Goal: Check status

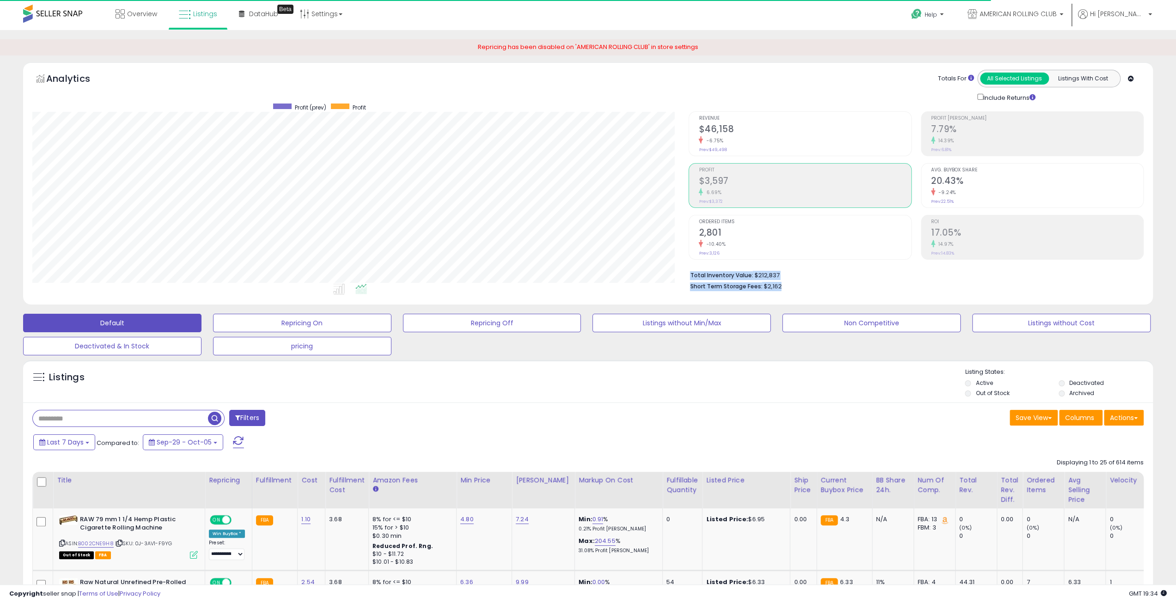
scroll to position [189, 656]
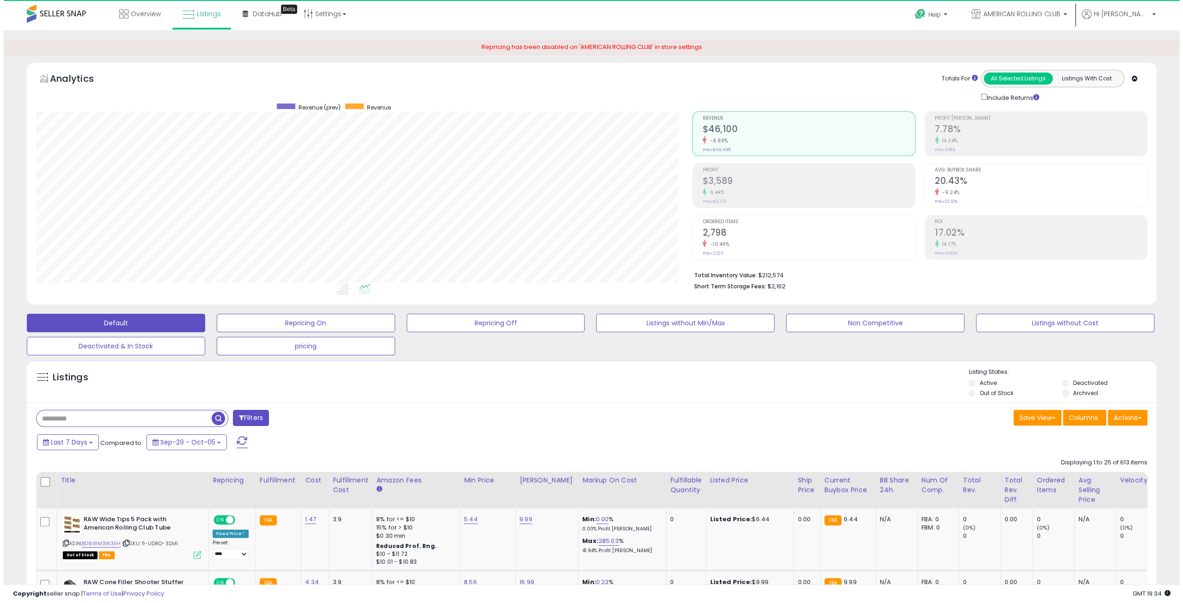
scroll to position [189, 656]
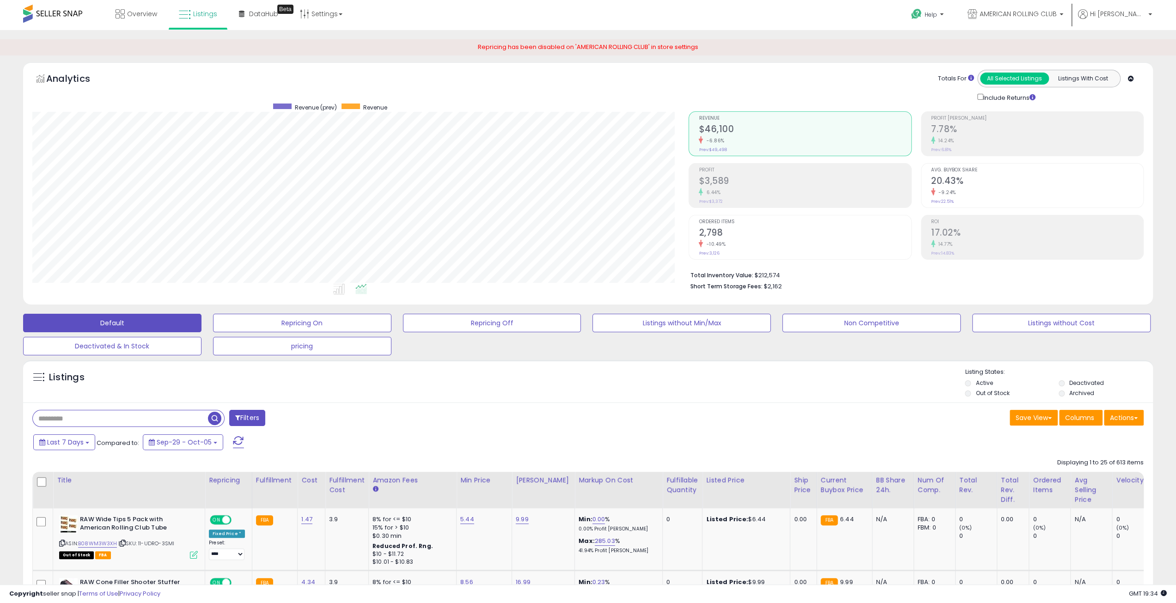
click at [828, 193] on div "6.44%" at bounding box center [805, 192] width 212 height 9
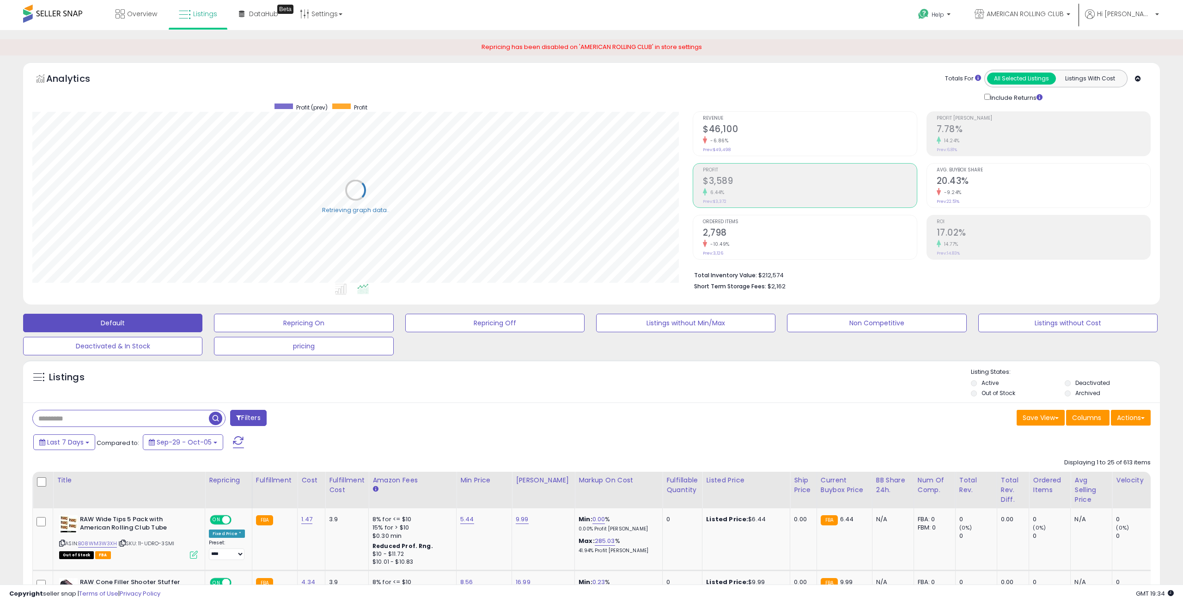
scroll to position [461873, 461407]
click at [72, 435] on button "Last 7 Days" at bounding box center [64, 442] width 62 height 16
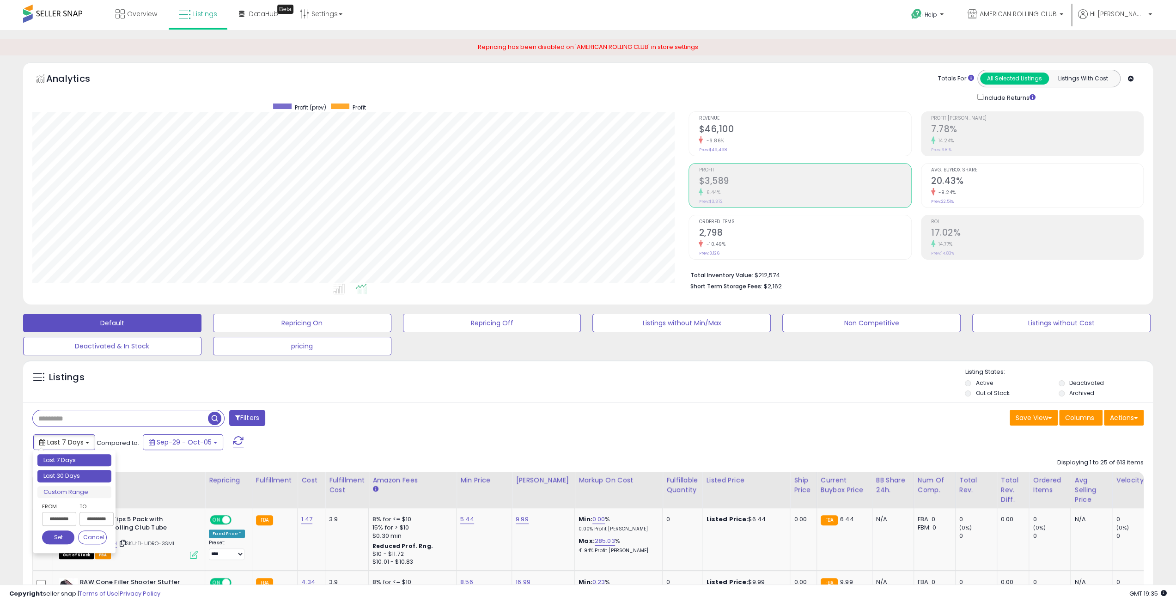
type input "**********"
click at [95, 480] on li "Last 30 Days" at bounding box center [74, 476] width 74 height 12
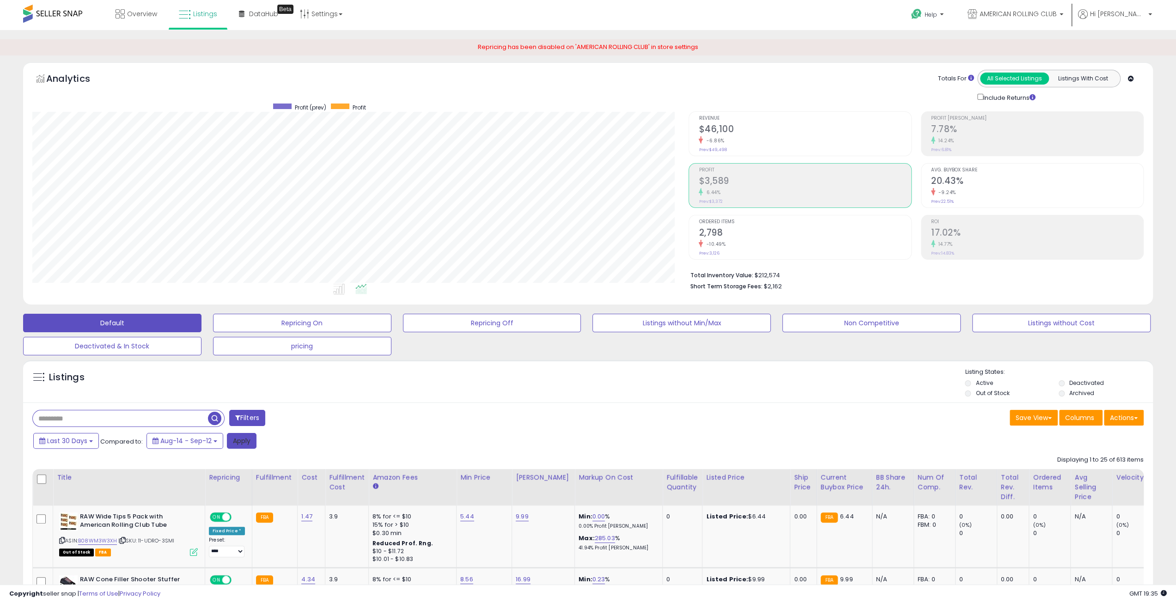
click at [246, 444] on button "Apply" at bounding box center [242, 441] width 30 height 16
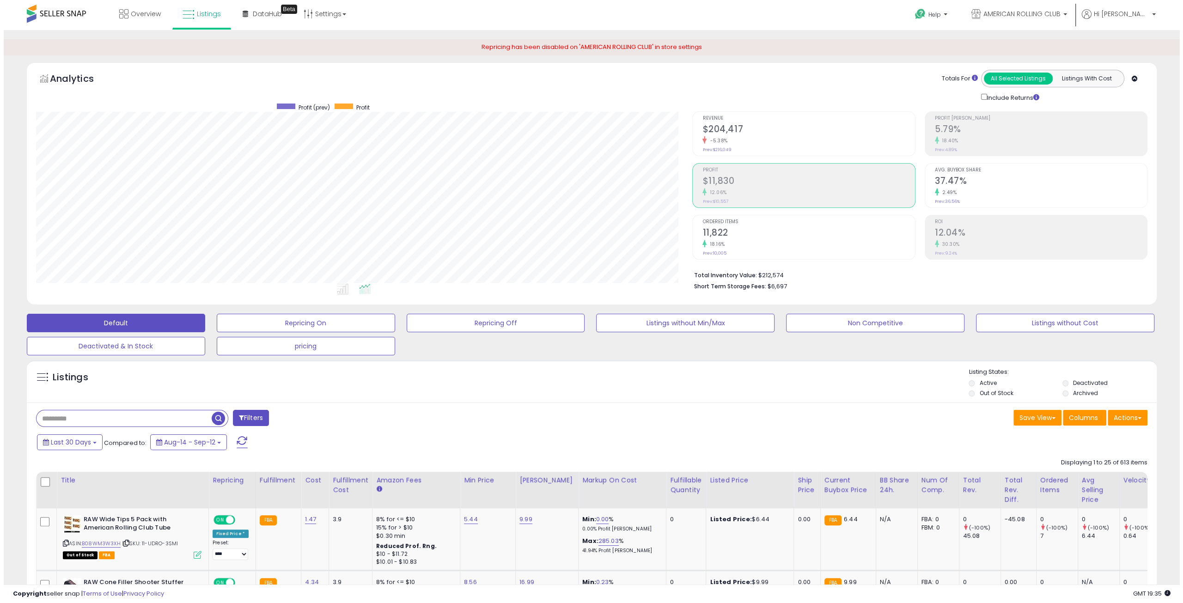
scroll to position [189, 656]
click at [91, 444] on button "Last 30 Days" at bounding box center [66, 442] width 66 height 16
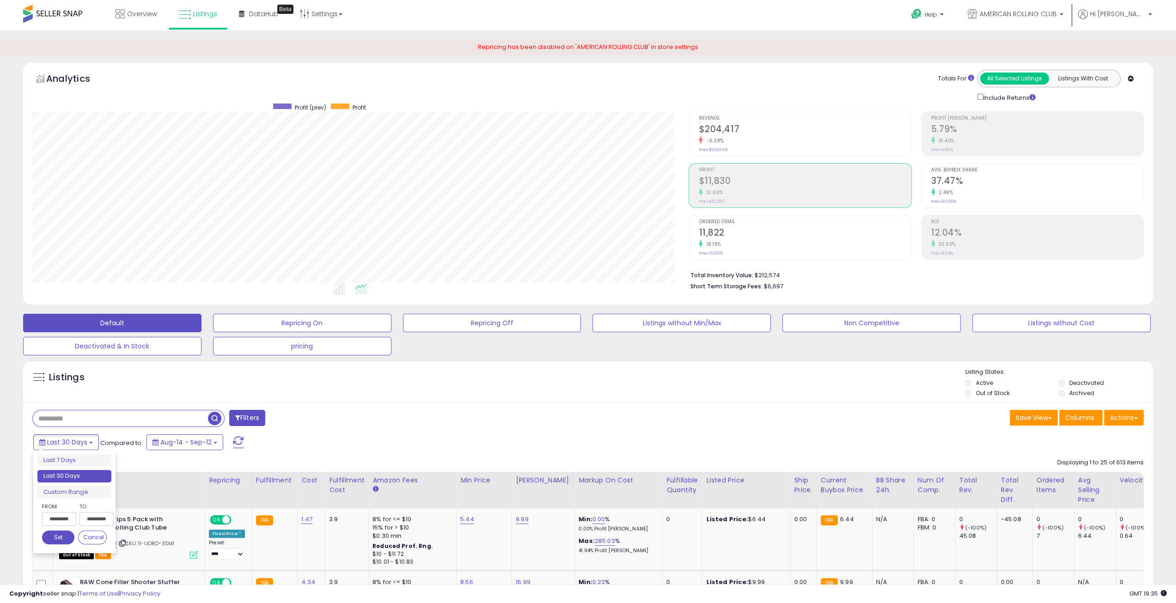
click at [68, 516] on input "**********" at bounding box center [59, 519] width 34 height 14
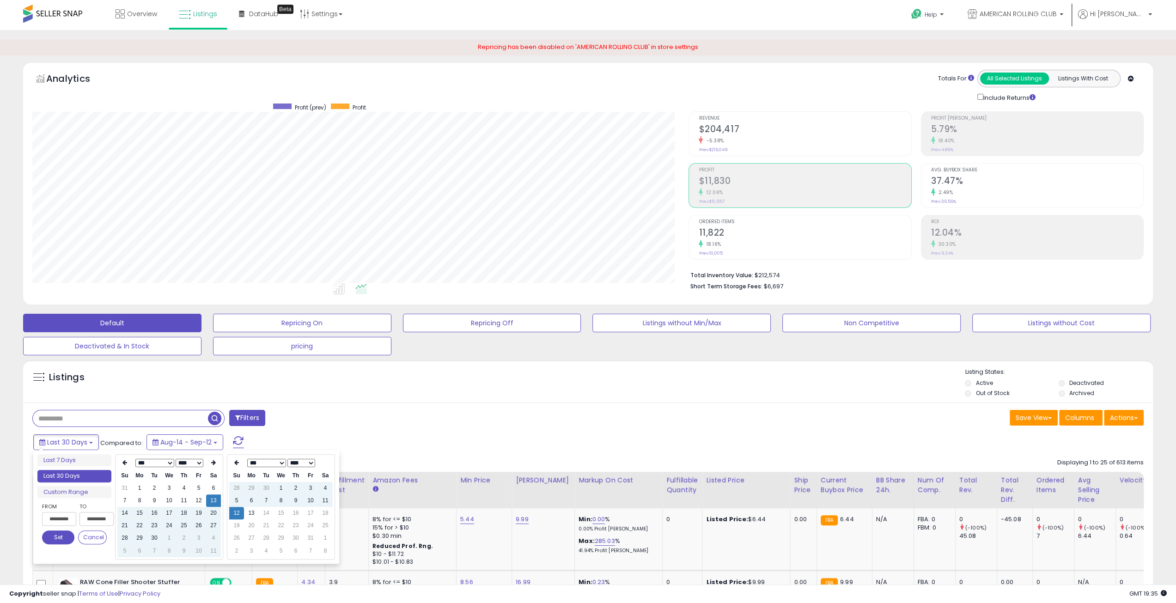
click at [163, 463] on select "*** *** *** *** *** *** *** *** *** ***" at bounding box center [154, 463] width 39 height 8
click at [213, 499] on td "12" at bounding box center [213, 500] width 15 height 12
type input "**********"
click at [55, 535] on button "Set" at bounding box center [58, 537] width 32 height 14
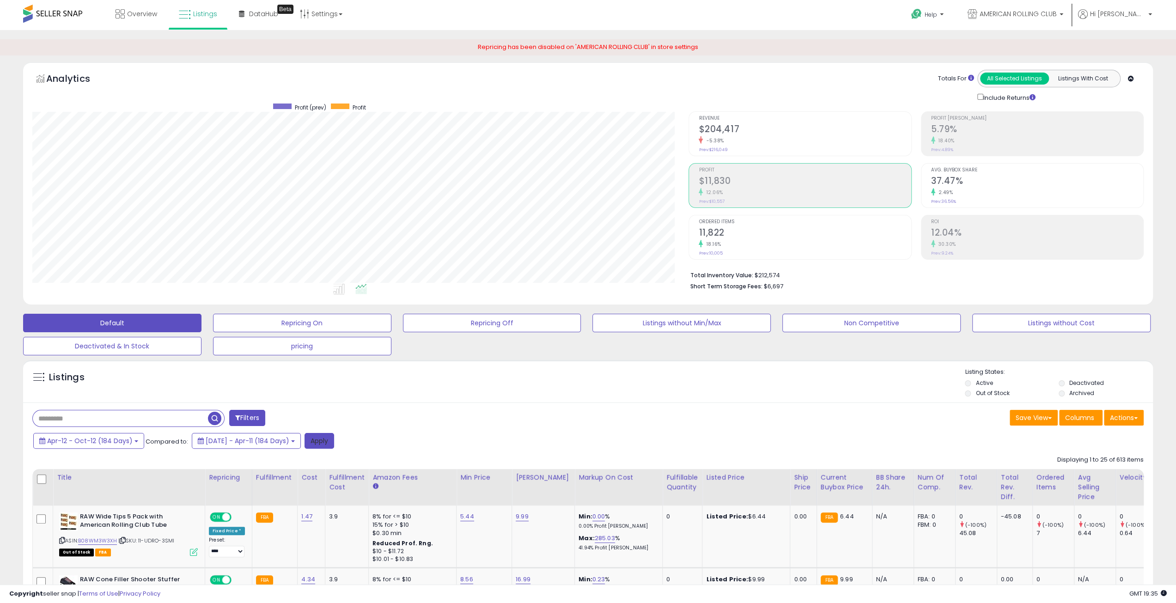
click at [330, 442] on button "Apply" at bounding box center [319, 441] width 30 height 16
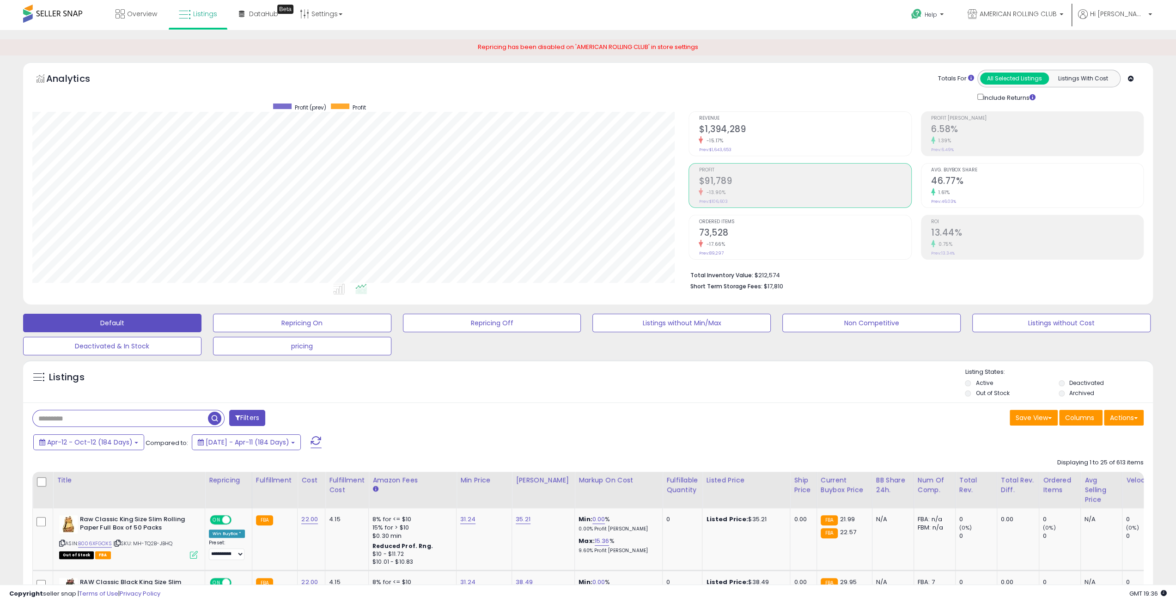
click at [743, 185] on h2 "$91,789" at bounding box center [805, 182] width 212 height 12
click at [997, 134] on h2 "6.58%" at bounding box center [1037, 130] width 212 height 12
click at [841, 188] on div "-13.90%" at bounding box center [805, 192] width 212 height 9
click at [983, 136] on div "1.39%" at bounding box center [1037, 140] width 212 height 9
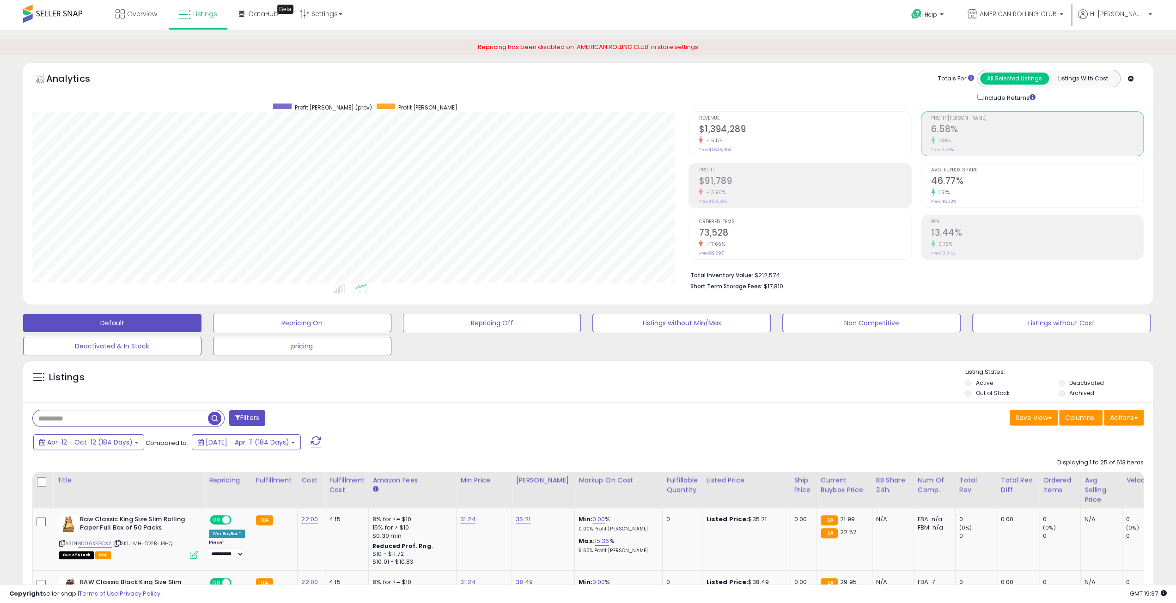
click at [865, 176] on h2 "$91,789" at bounding box center [805, 182] width 212 height 12
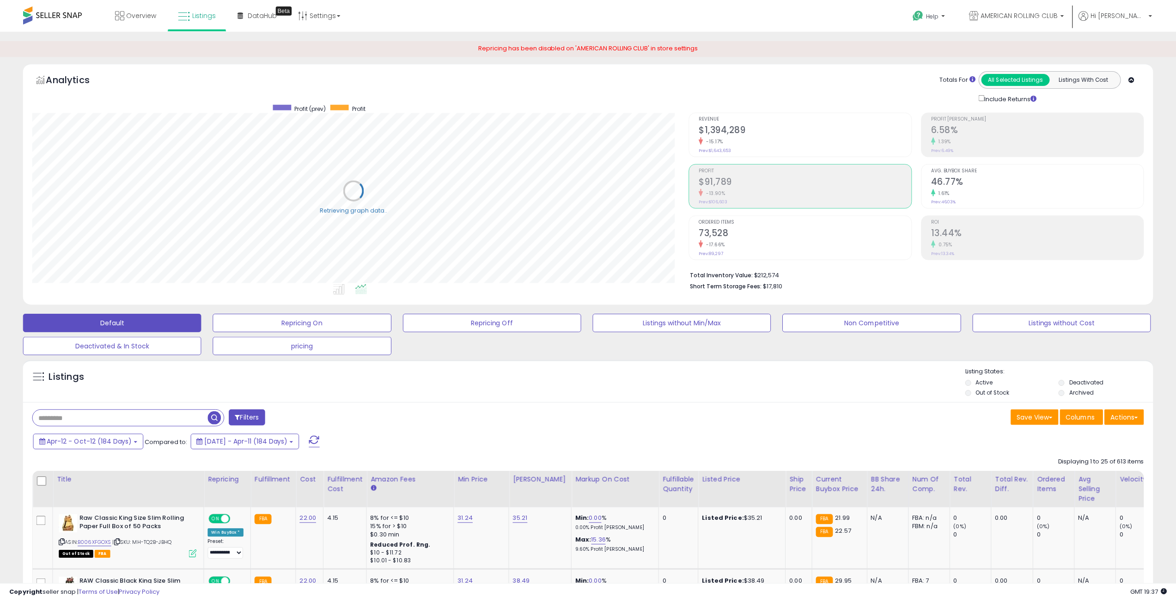
scroll to position [189, 656]
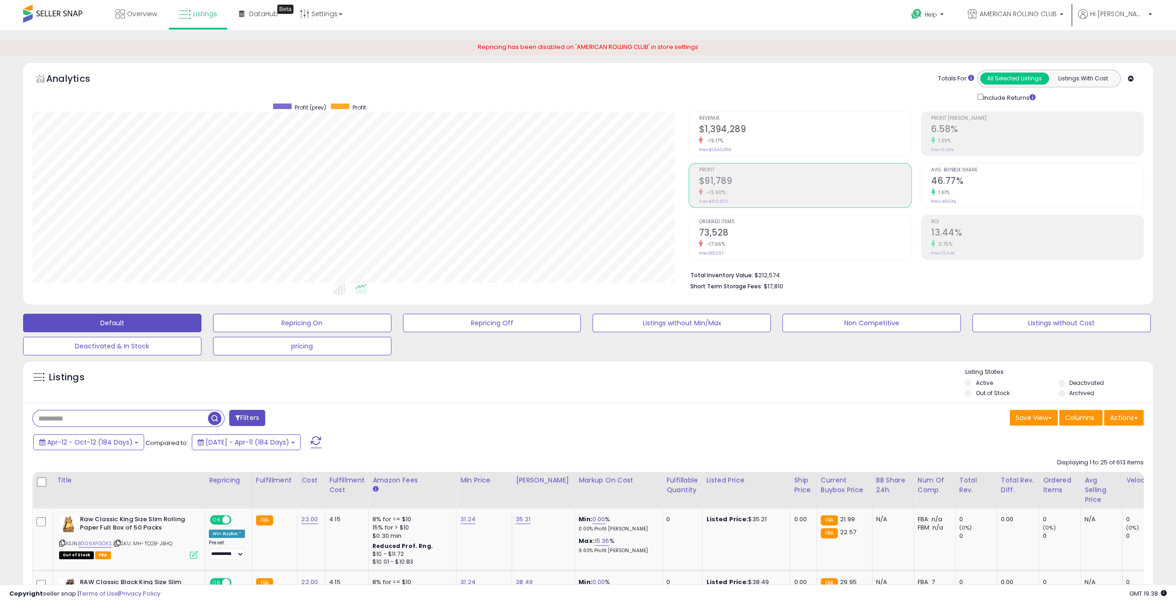
click at [618, 97] on div "Analytics Totals For All Selected Listings Listings With Cost Include Returns" at bounding box center [587, 86] width 1111 height 33
